Goal: Task Accomplishment & Management: Manage account settings

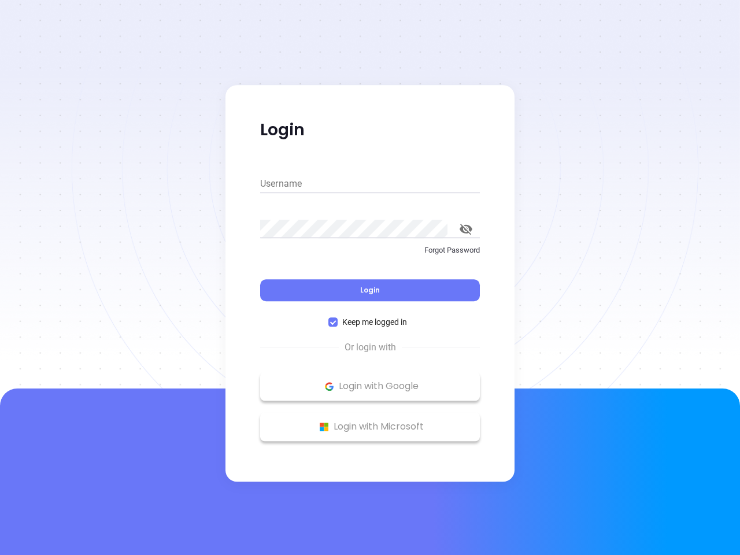
click at [370, 277] on div "Login" at bounding box center [370, 283] width 220 height 36
click at [370, 184] on input "Username" at bounding box center [370, 183] width 220 height 18
click at [466, 229] on icon "toggle password visibility" at bounding box center [465, 229] width 13 height 11
click at [370, 290] on span "Login" at bounding box center [370, 290] width 20 height 10
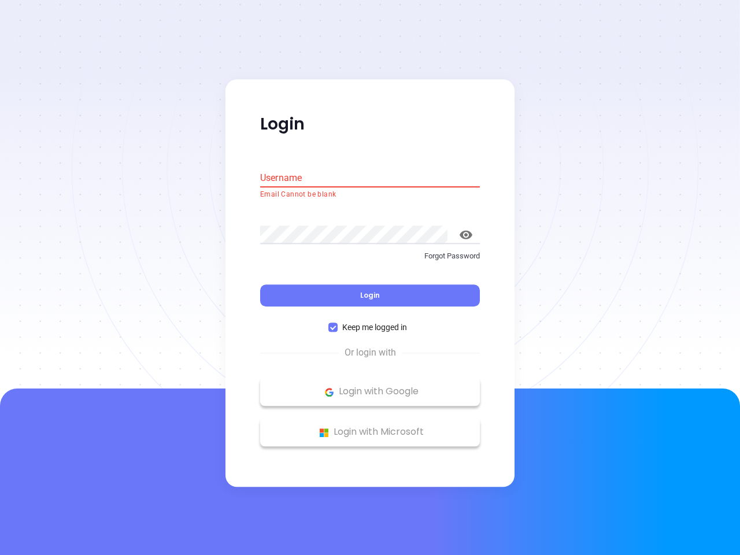
click at [370, 322] on span "Keep me logged in" at bounding box center [374, 327] width 74 height 13
click at [337, 323] on input "Keep me logged in" at bounding box center [332, 327] width 9 height 9
checkbox input "false"
click at [370, 386] on p "Login with Google" at bounding box center [370, 391] width 208 height 17
click at [370, 426] on p "Login with Microsoft" at bounding box center [370, 431] width 208 height 17
